Goal: Contribute content: Add original content to the website for others to see

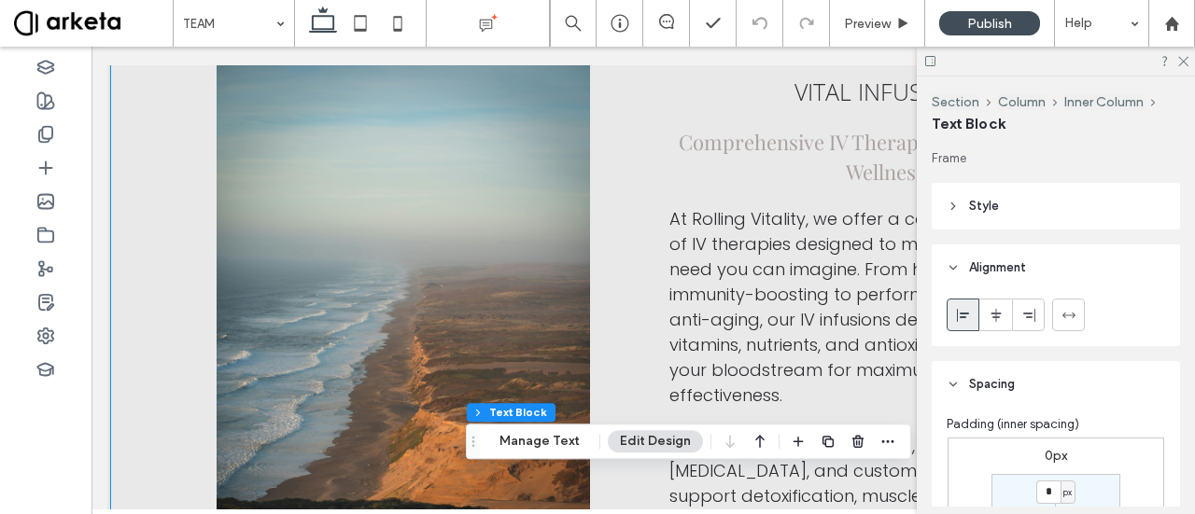
scroll to position [211, 0]
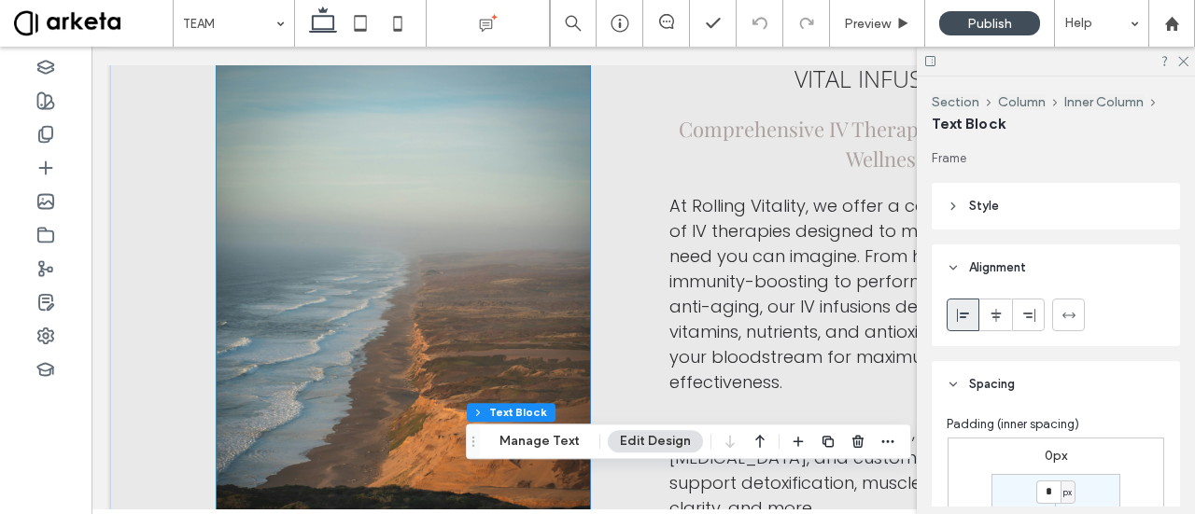
click at [365, 191] on img at bounding box center [403, 324] width 372 height 559
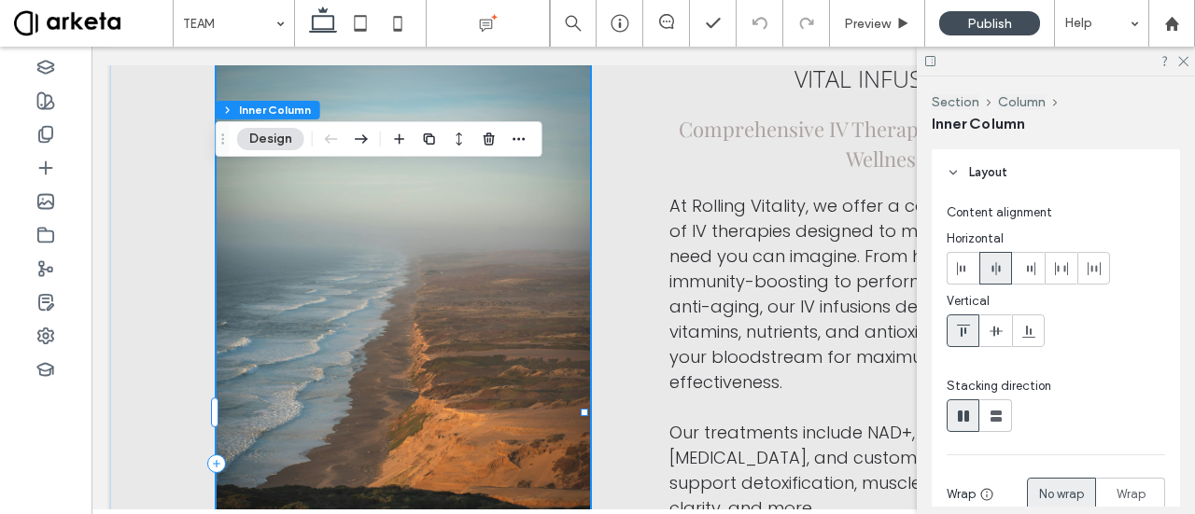
click at [302, 250] on img at bounding box center [403, 324] width 372 height 559
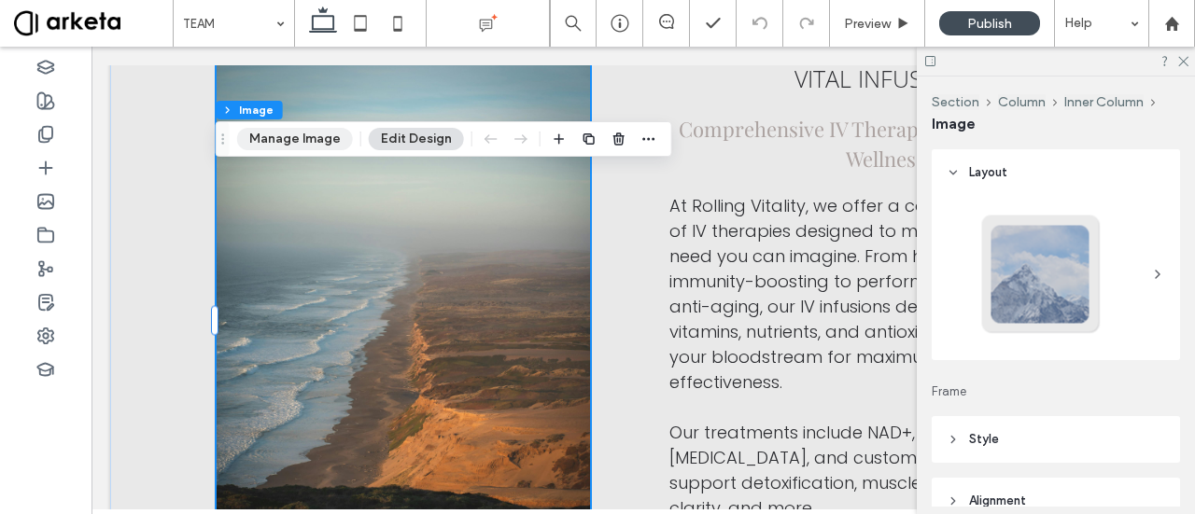
click at [285, 145] on button "Manage Image" at bounding box center [295, 139] width 116 height 22
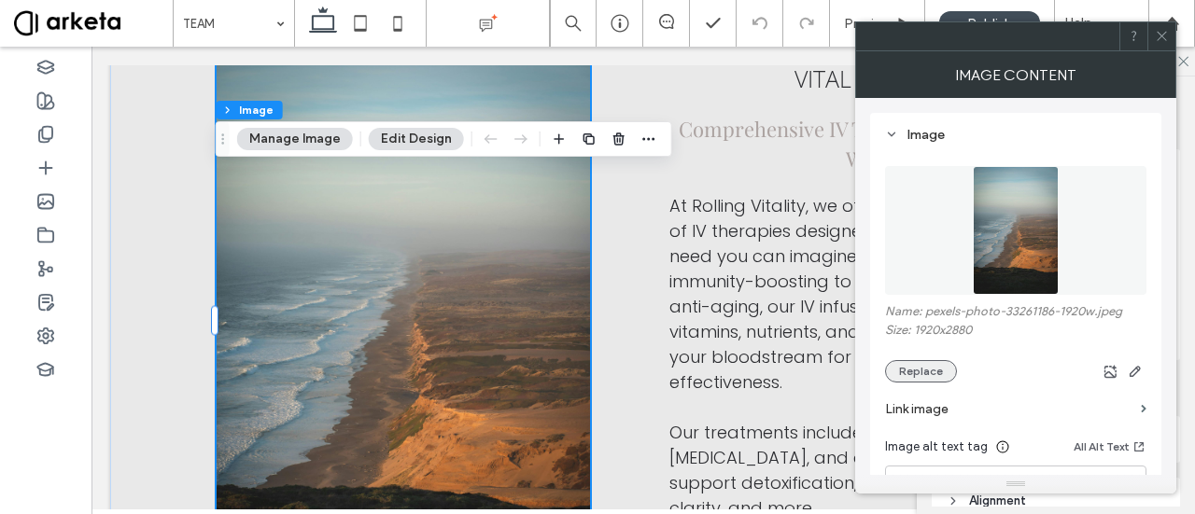
click at [925, 360] on button "Replace" at bounding box center [921, 371] width 72 height 22
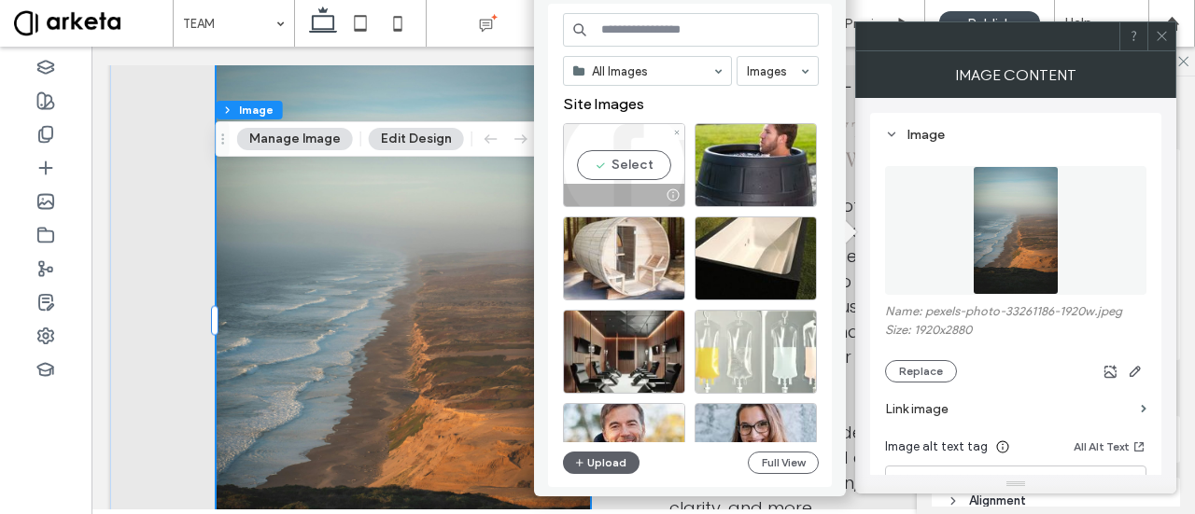
click at [648, 137] on div "Select" at bounding box center [624, 165] width 122 height 84
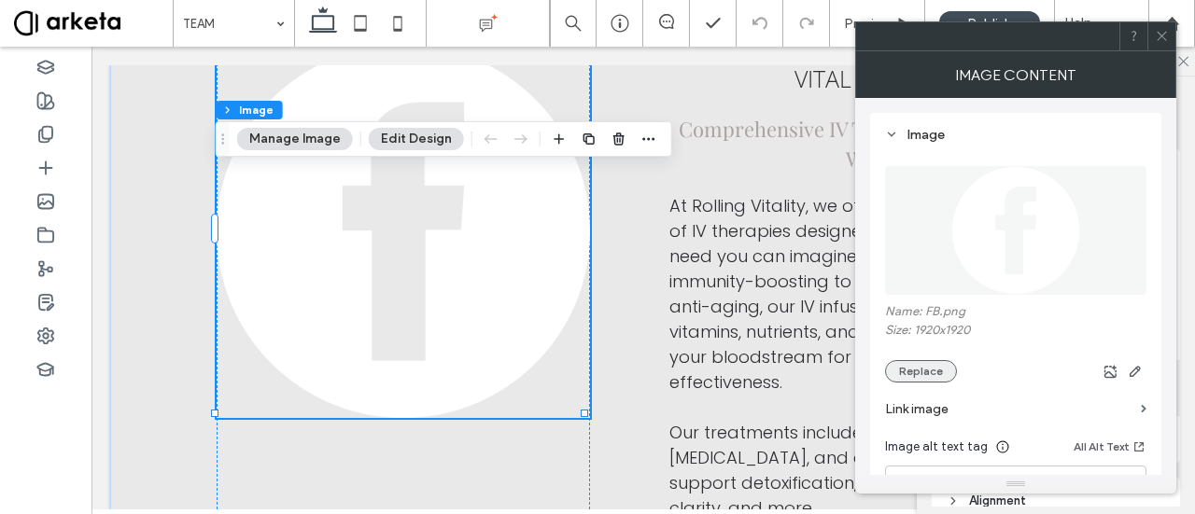
click at [938, 365] on button "Replace" at bounding box center [921, 371] width 72 height 22
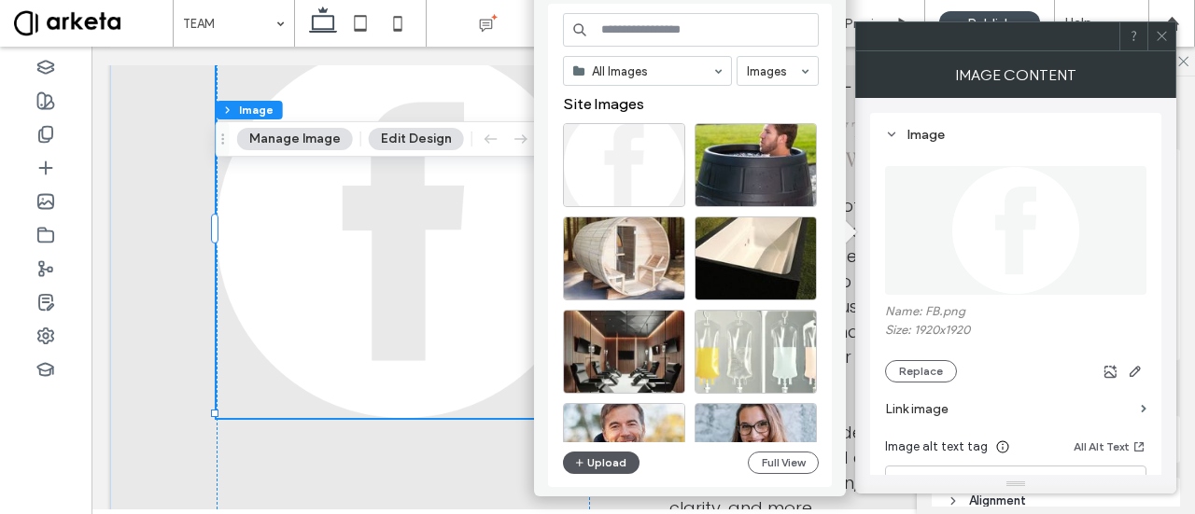
click at [595, 462] on button "Upload" at bounding box center [601, 463] width 77 height 22
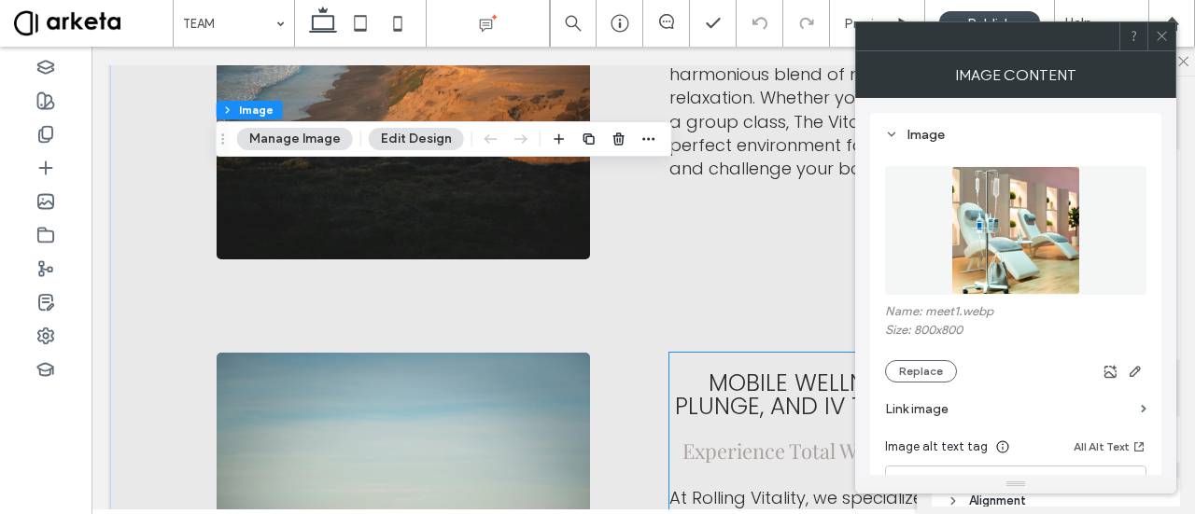
scroll to position [1395, 0]
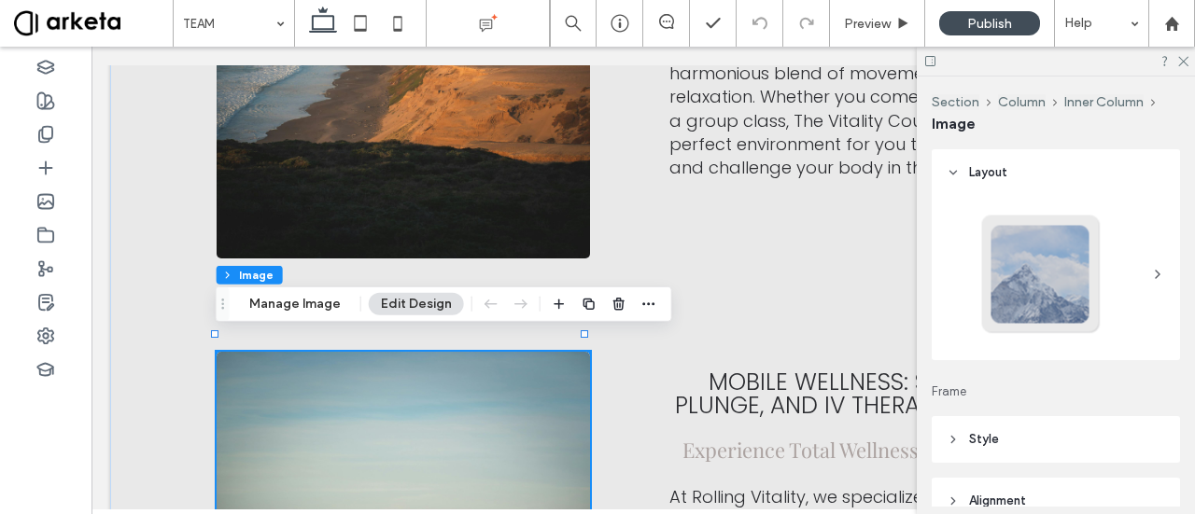
type input "*"
click at [299, 311] on button "Manage Image" at bounding box center [295, 304] width 116 height 22
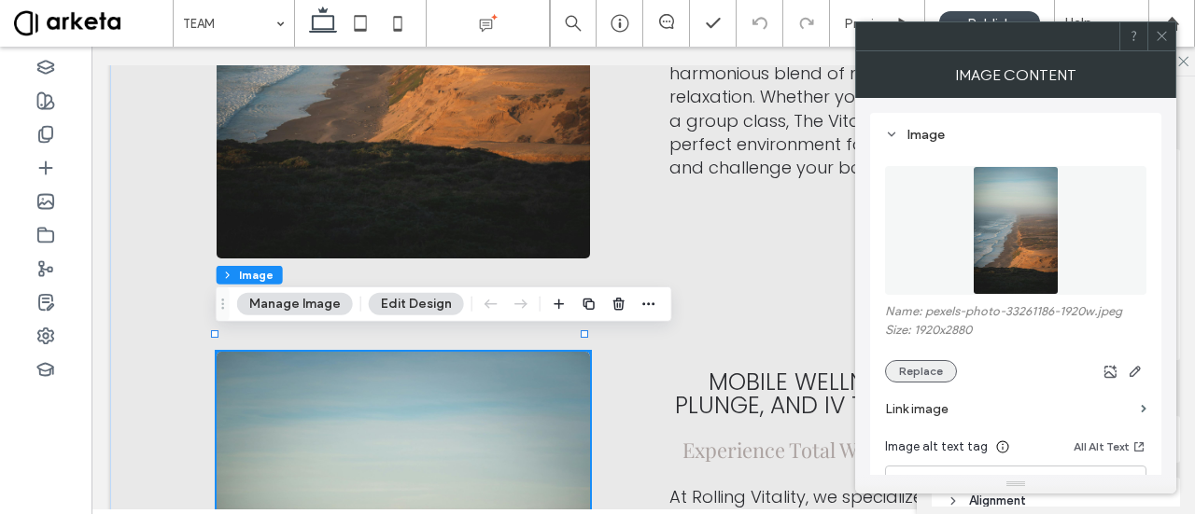
click at [947, 371] on button "Replace" at bounding box center [921, 371] width 72 height 22
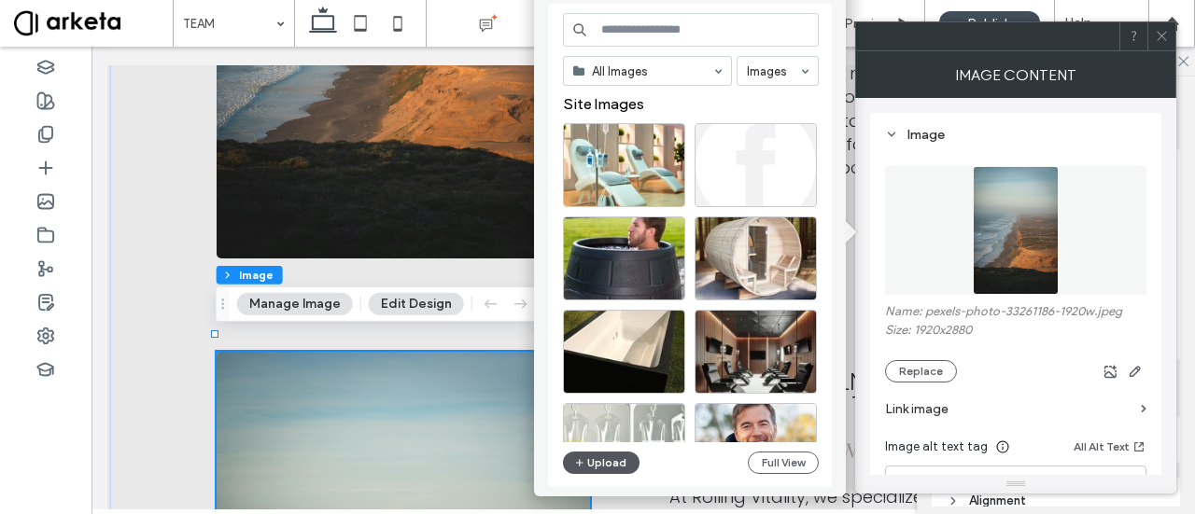
click at [616, 454] on button "Upload" at bounding box center [601, 463] width 77 height 22
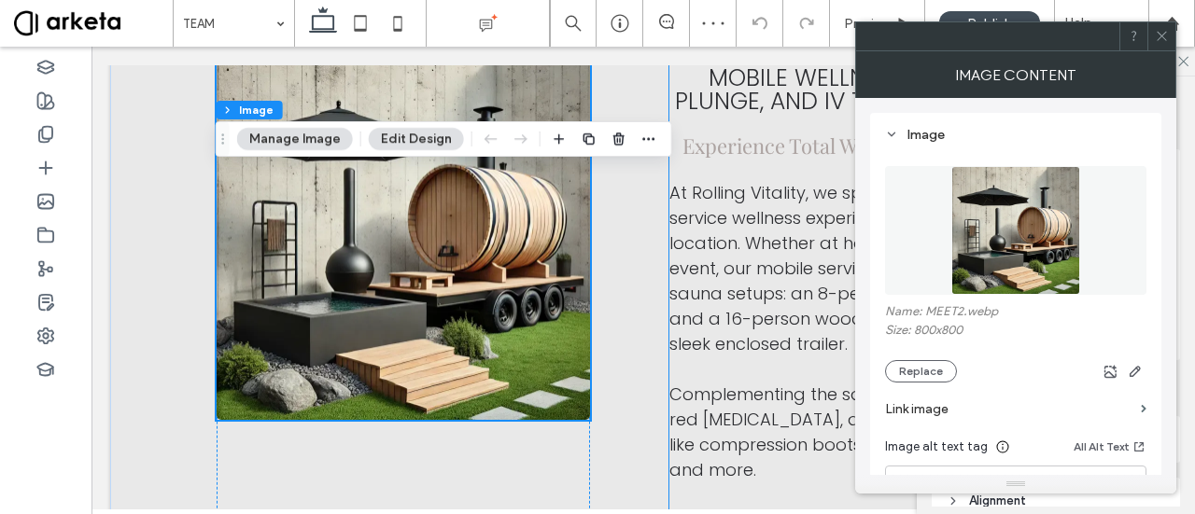
scroll to position [1697, 0]
